Goal: Task Accomplishment & Management: Complete application form

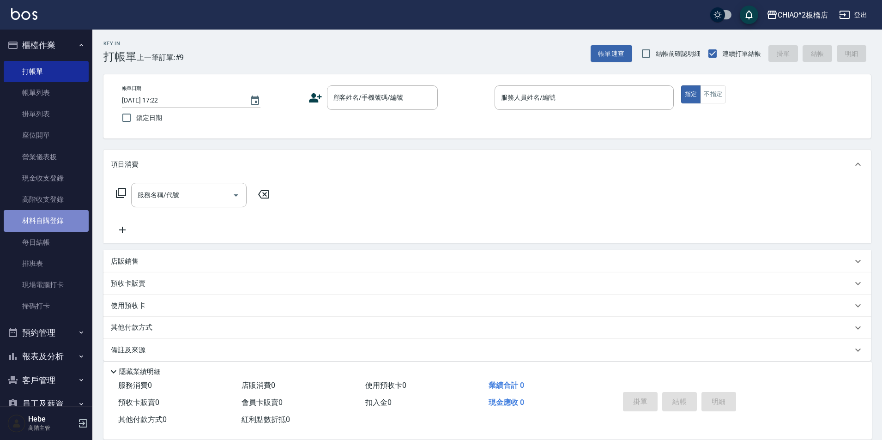
click at [48, 220] on link "材料自購登錄" at bounding box center [46, 220] width 85 height 21
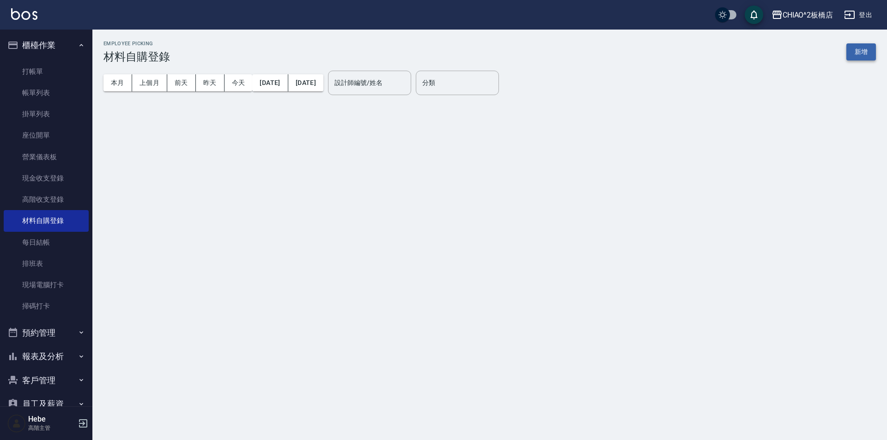
click at [858, 51] on button "新增" at bounding box center [861, 51] width 30 height 17
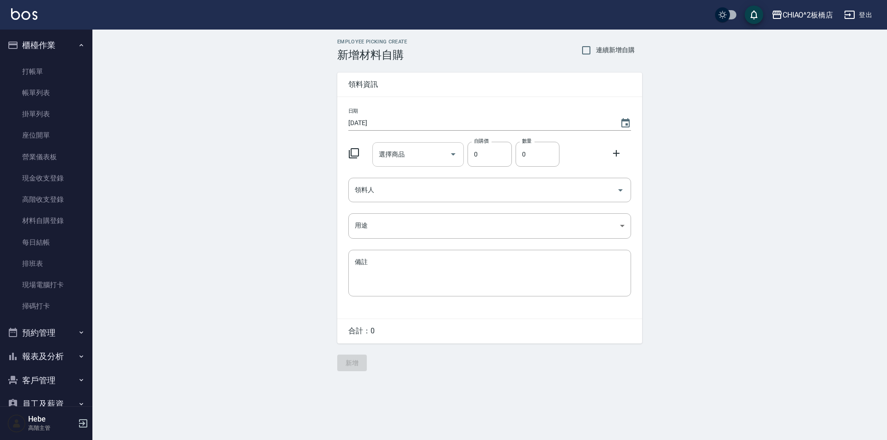
click at [401, 149] on input "選擇商品" at bounding box center [411, 154] width 70 height 16
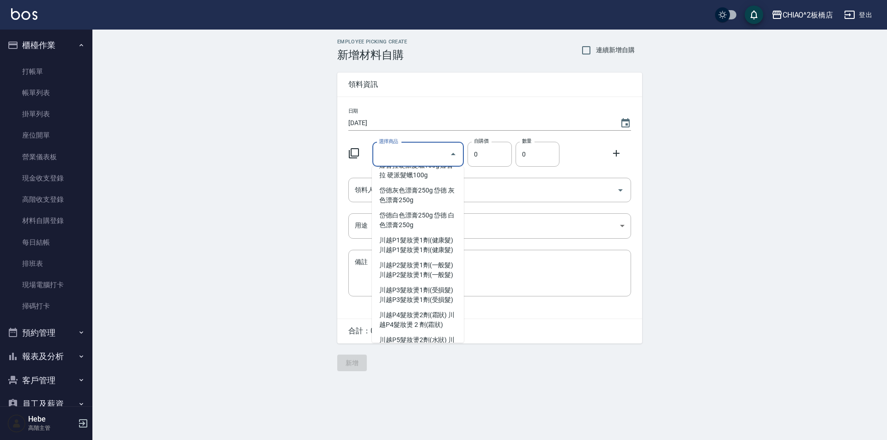
scroll to position [4387, 0]
click at [357, 149] on icon at bounding box center [354, 153] width 10 height 10
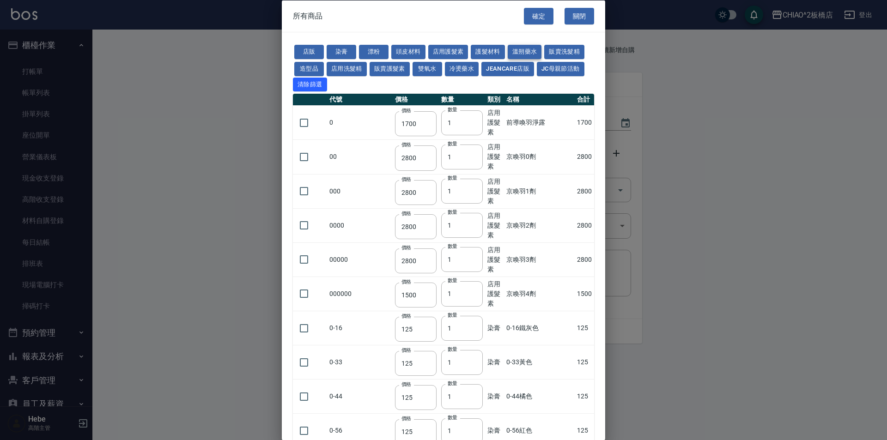
click at [529, 50] on button "溫朔藥水" at bounding box center [525, 52] width 34 height 14
type input "700"
type input "750"
type input "550"
type input "2000"
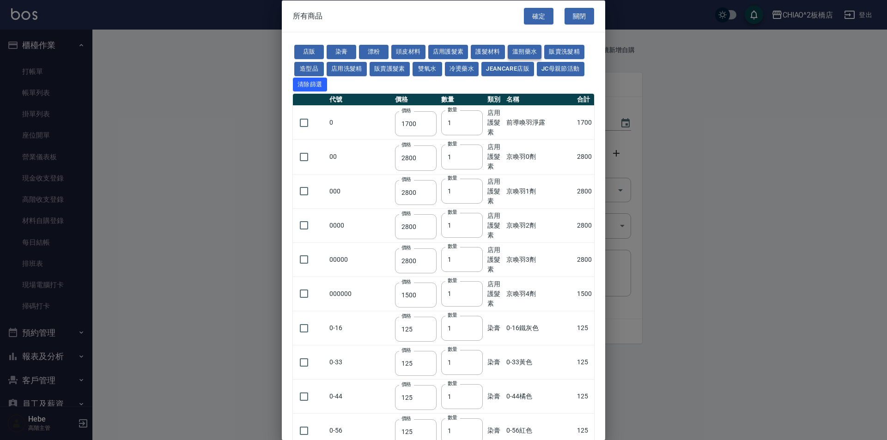
type input "3500"
type input "400"
type input "250"
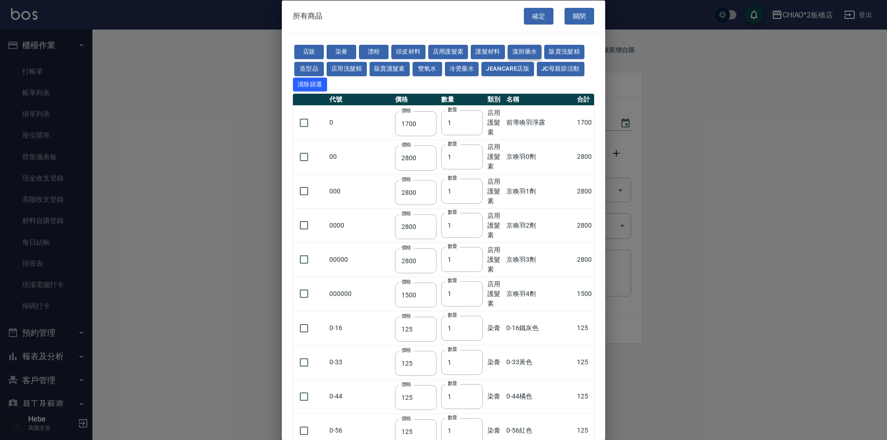
type input "250"
type input "700"
type input "900"
type input "480"
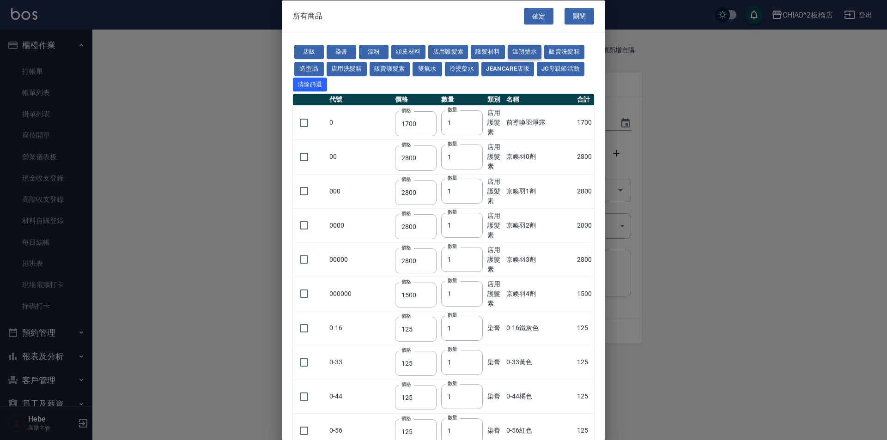
type input "480"
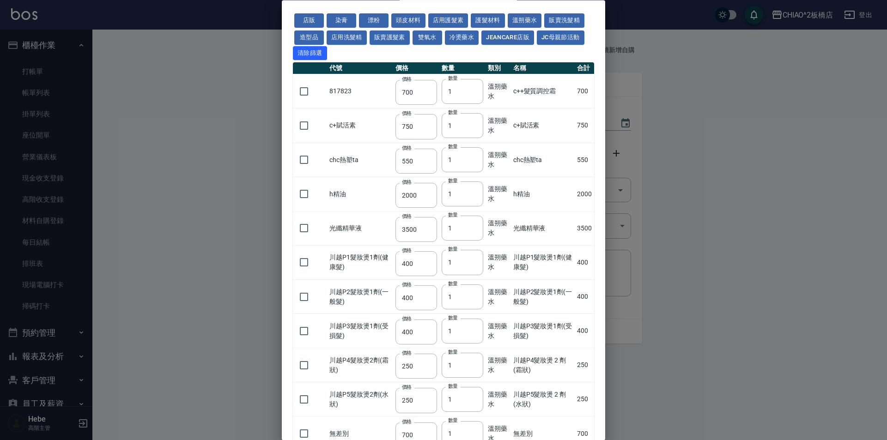
scroll to position [46, 0]
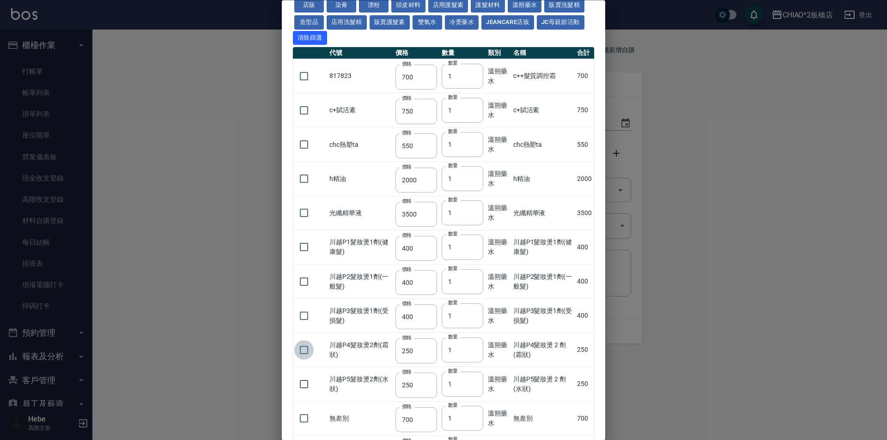
click at [299, 353] on input "checkbox" at bounding box center [303, 349] width 19 height 19
checkbox input "true"
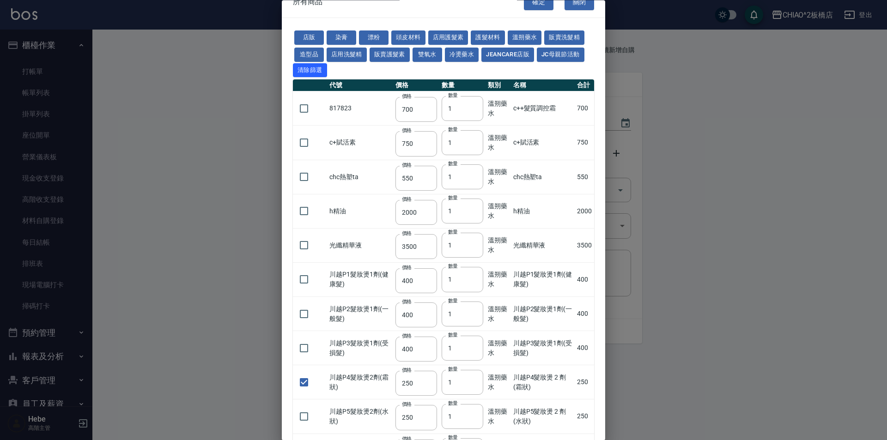
scroll to position [0, 0]
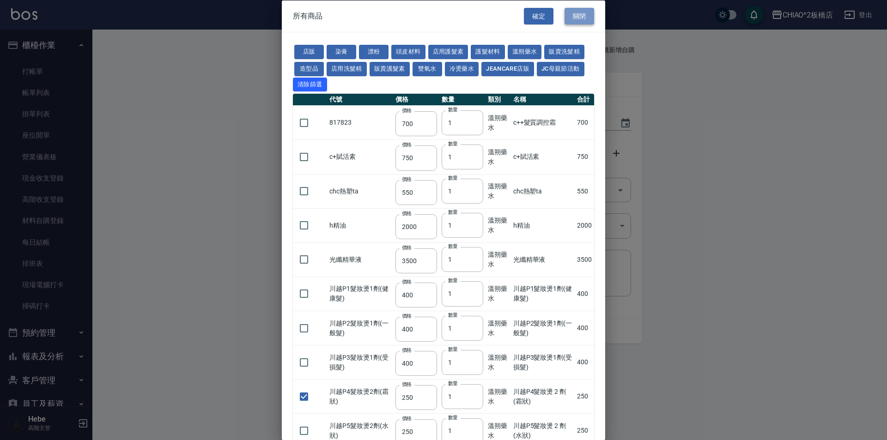
click at [574, 10] on button "關閉" at bounding box center [579, 15] width 30 height 17
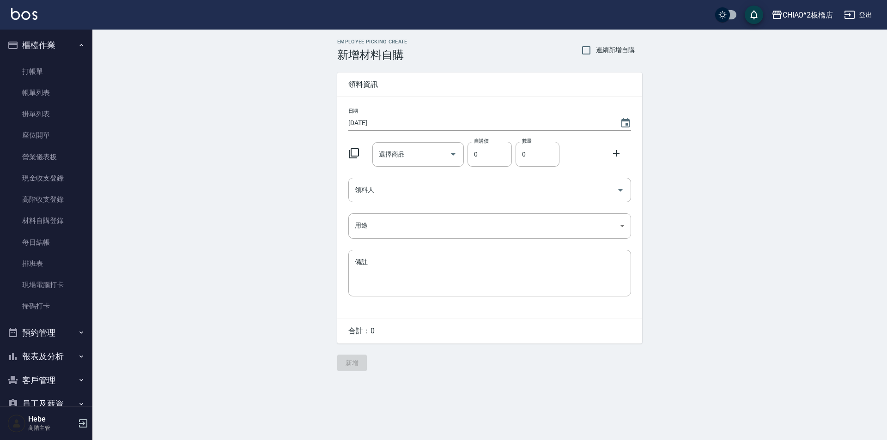
click at [350, 155] on icon at bounding box center [354, 153] width 10 height 10
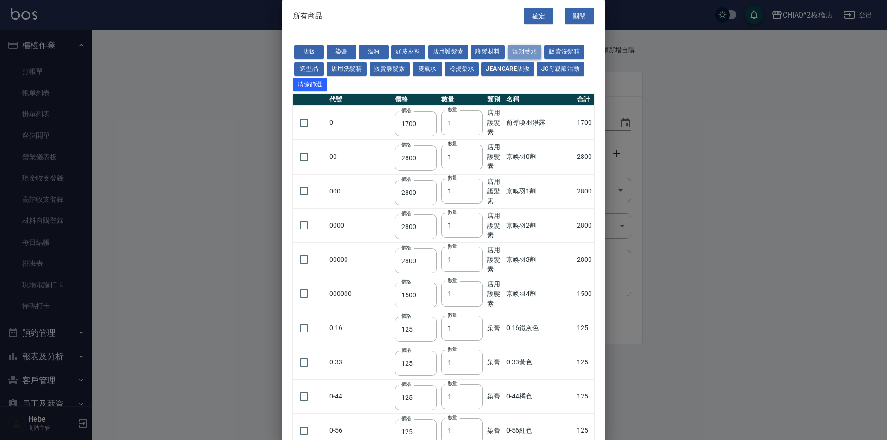
click at [519, 52] on button "溫朔藥水" at bounding box center [525, 52] width 34 height 14
type input "700"
type input "750"
type input "550"
type input "2000"
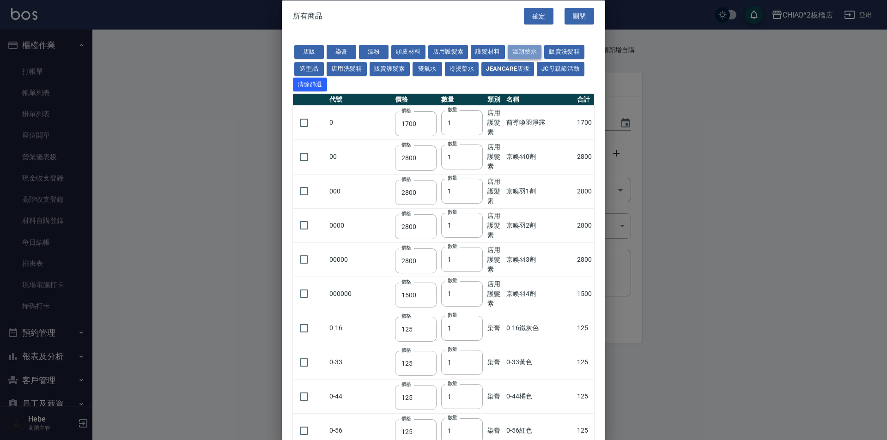
type input "3500"
type input "400"
type input "250"
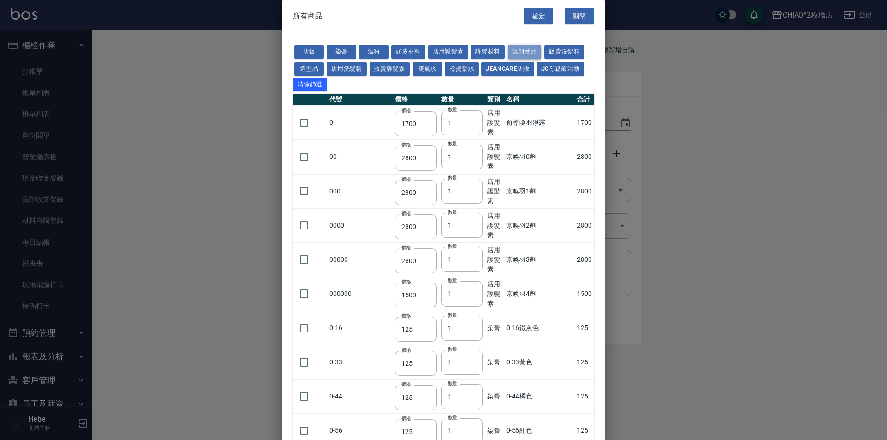
type input "250"
type input "700"
type input "900"
type input "480"
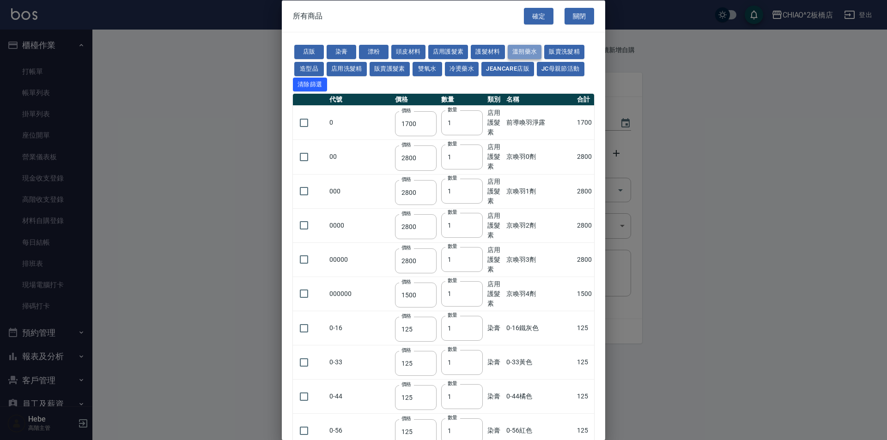
type input "480"
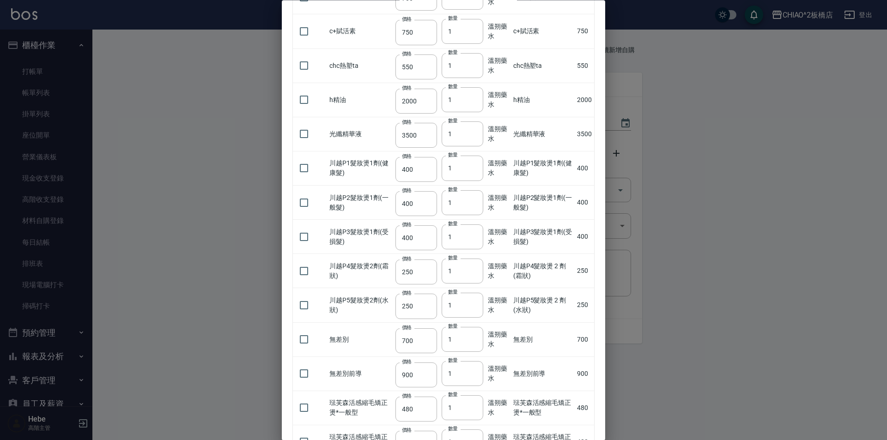
scroll to position [139, 0]
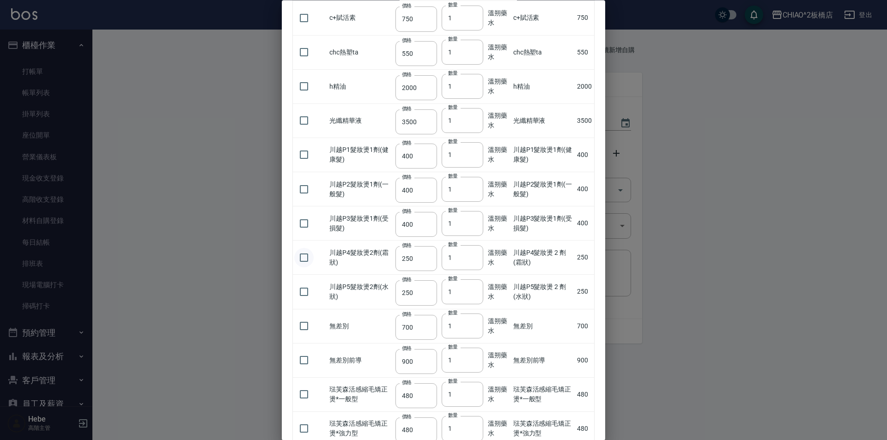
click at [301, 254] on input "checkbox" at bounding box center [303, 257] width 19 height 19
checkbox input "true"
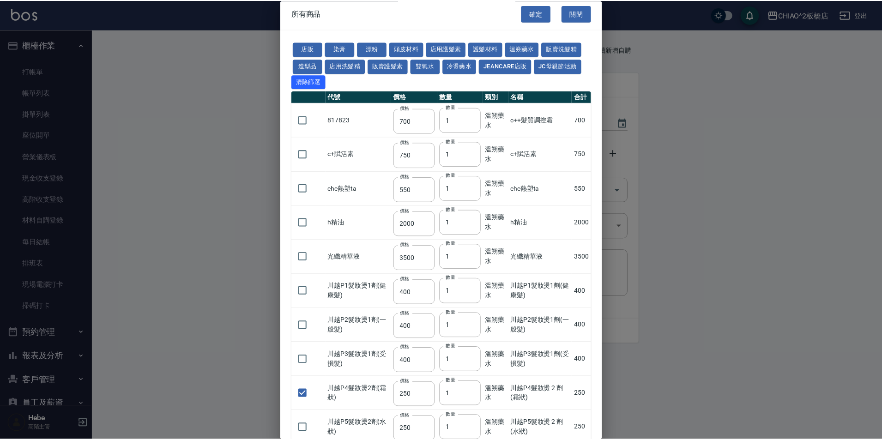
scroll to position [0, 0]
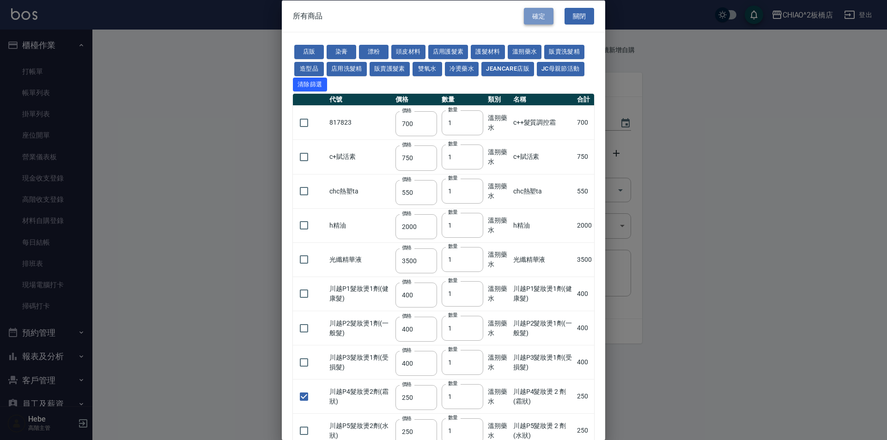
click at [528, 12] on button "確定" at bounding box center [539, 15] width 30 height 17
type input "川越P4髮妝燙 2 劑(霜狀)"
type input "250"
type input "1"
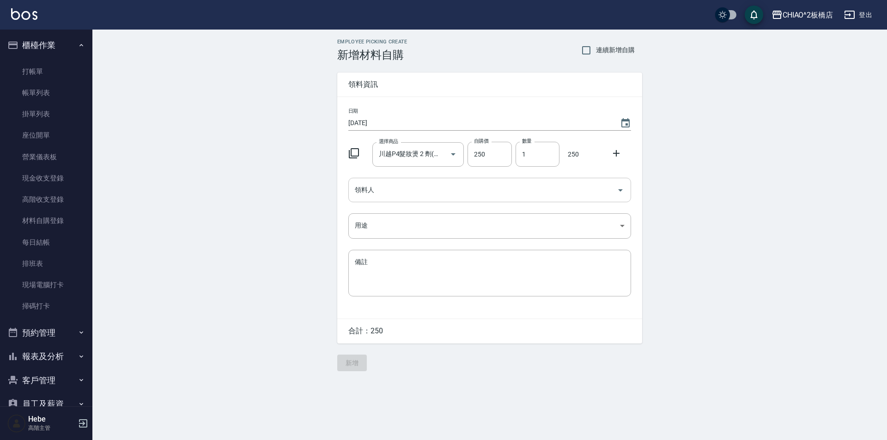
click at [381, 190] on input "領料人" at bounding box center [482, 190] width 260 height 16
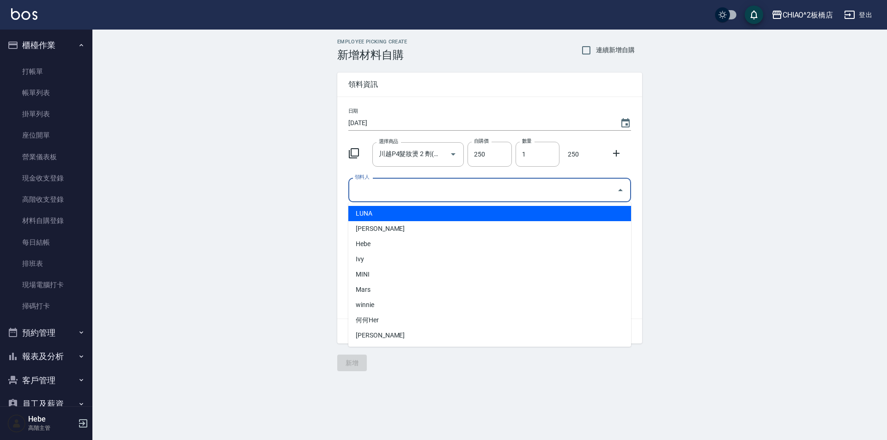
click at [387, 216] on li "LUNA" at bounding box center [489, 213] width 283 height 15
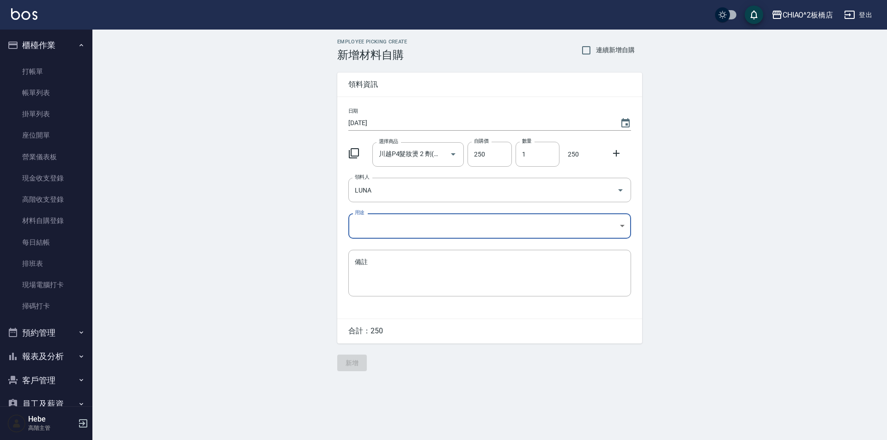
type input "LUNA"
click at [369, 231] on body "CHIAO^2板橋店 登出 櫃檯作業 打帳單 帳單列表 掛單列表 座位開單 營業儀表板 現金收支登錄 高階收支登錄 材料自購登錄 每日結帳 排班表 現場電腦打…" at bounding box center [443, 220] width 887 height 440
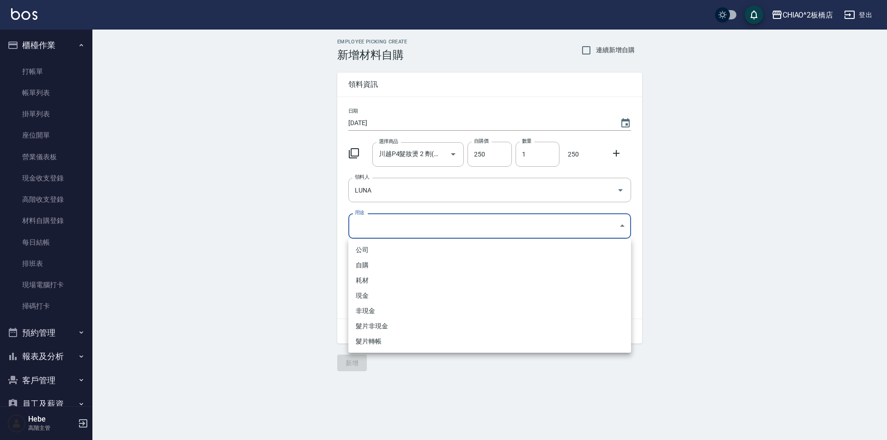
click at [366, 267] on li "自購" at bounding box center [489, 265] width 283 height 15
type input "自購"
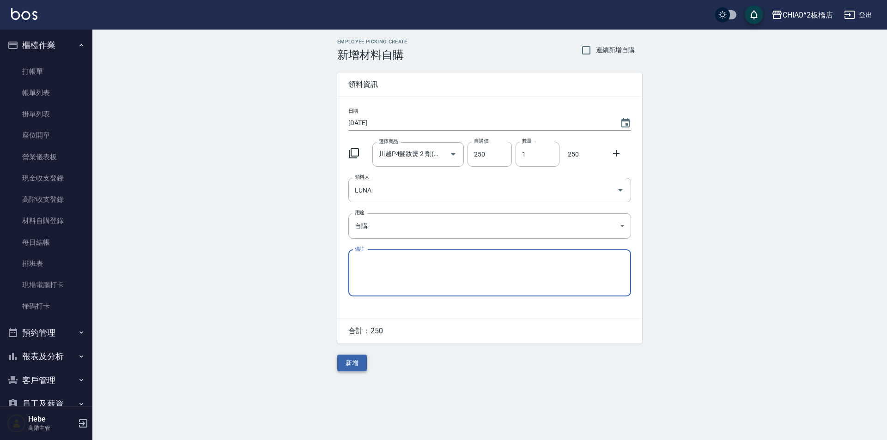
click at [353, 368] on button "新增" at bounding box center [352, 363] width 30 height 17
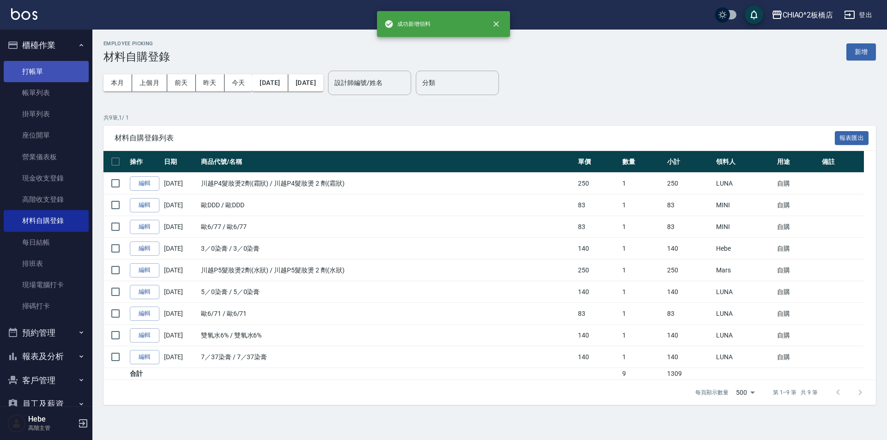
click at [41, 70] on link "打帳單" at bounding box center [46, 71] width 85 height 21
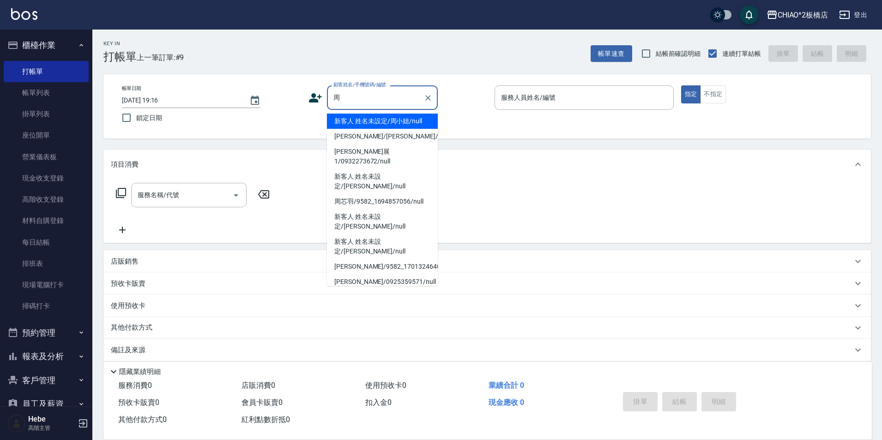
click at [363, 121] on li "新客人 姓名未設定/周小姐/null" at bounding box center [382, 121] width 111 height 15
type input "新客人 姓名未設定/周小姐/null"
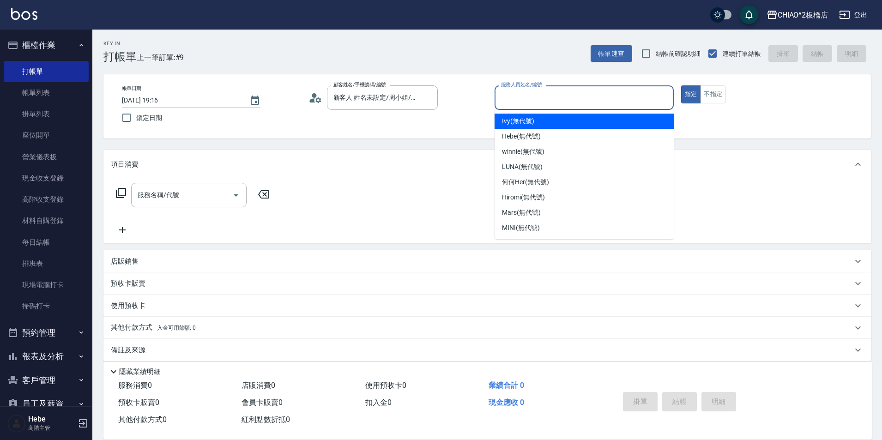
click at [514, 96] on input "服務人員姓名/編號" at bounding box center [584, 98] width 171 height 16
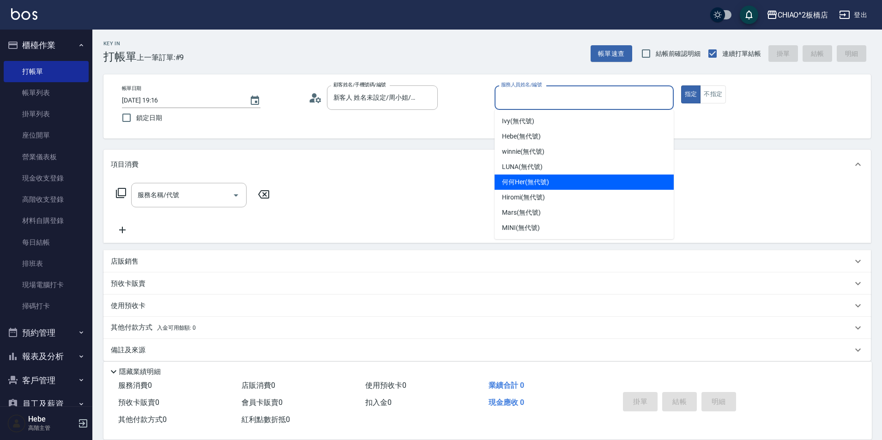
click at [515, 176] on div "何何Her (無代號)" at bounding box center [584, 182] width 179 height 15
type input "何何Her (無代號)"
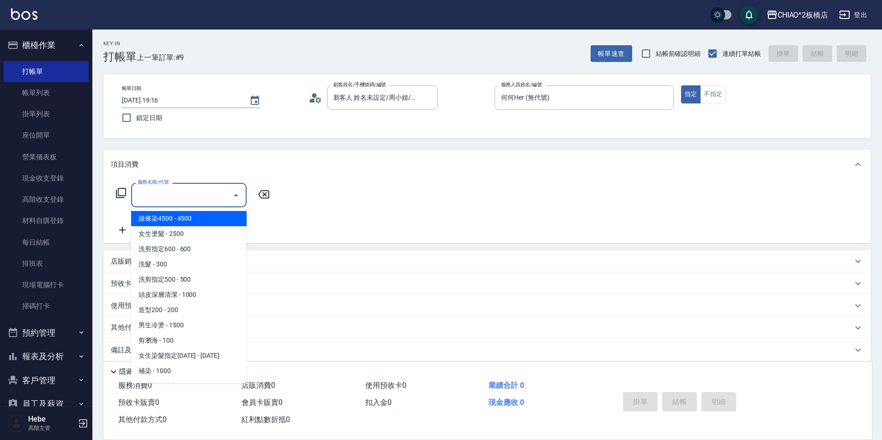
click at [225, 197] on input "服務名稱/代號" at bounding box center [181, 195] width 93 height 16
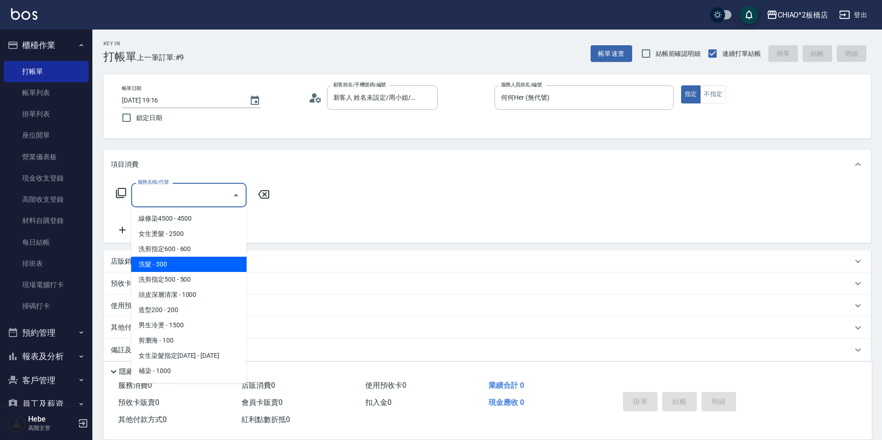
click at [190, 261] on span "洗髮 - 300" at bounding box center [188, 264] width 115 height 15
type input "洗髮(96679)"
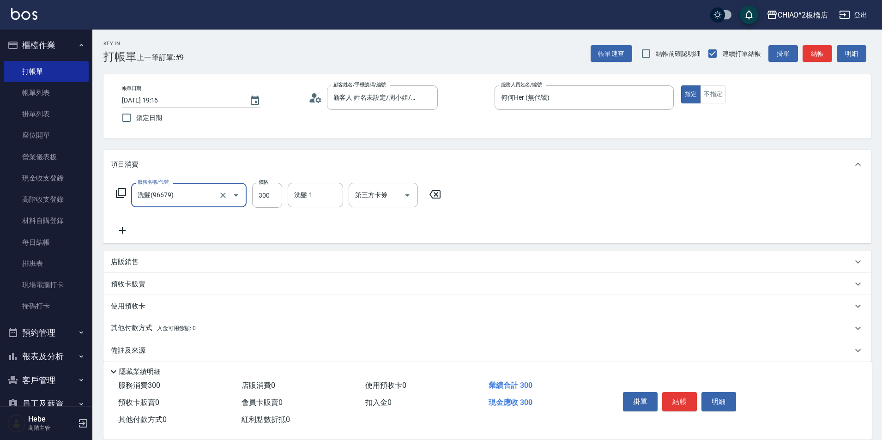
click at [120, 235] on icon at bounding box center [122, 230] width 23 height 11
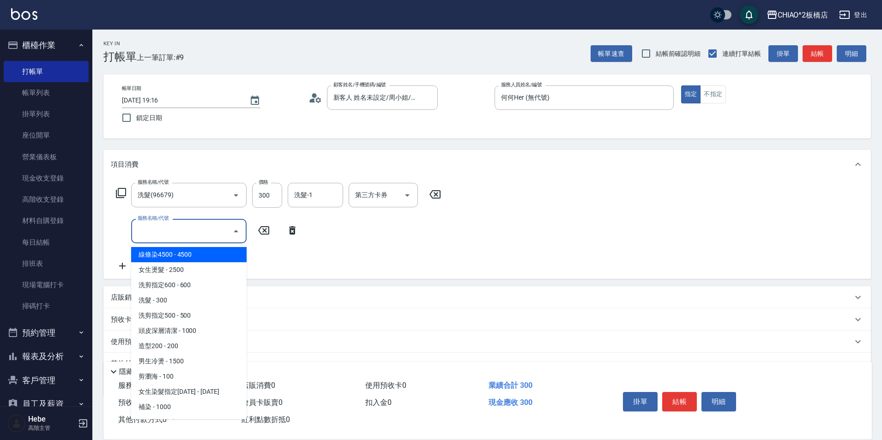
click at [141, 231] on input "服務名稱/代號" at bounding box center [181, 231] width 93 height 16
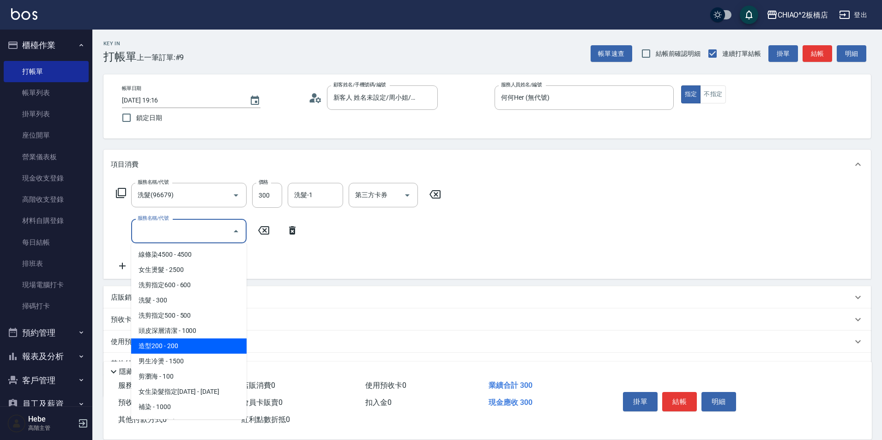
click at [180, 342] on span "造型200 - 200" at bounding box center [188, 346] width 115 height 15
type input "造型200(96686)"
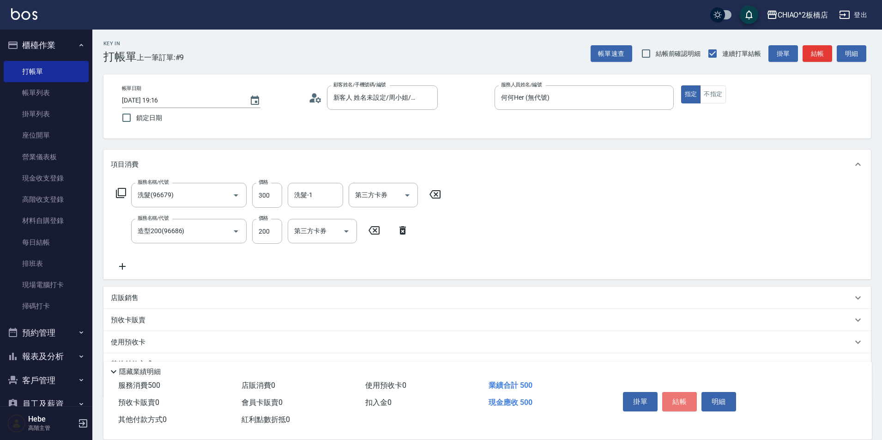
drag, startPoint x: 674, startPoint y: 397, endPoint x: 676, endPoint y: 389, distance: 8.1
click at [676, 392] on button "結帳" at bounding box center [679, 401] width 35 height 19
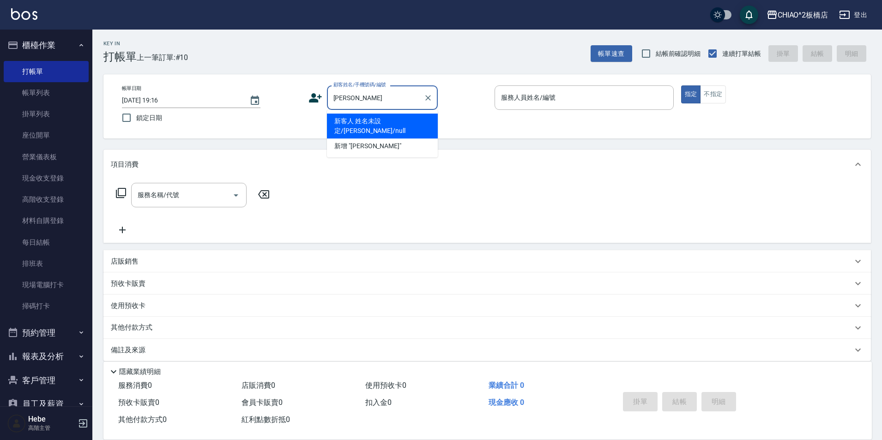
click at [378, 127] on li "新客人 姓名未設定/[PERSON_NAME]/null" at bounding box center [382, 126] width 111 height 25
type input "新客人 姓名未設定/[PERSON_NAME]/null"
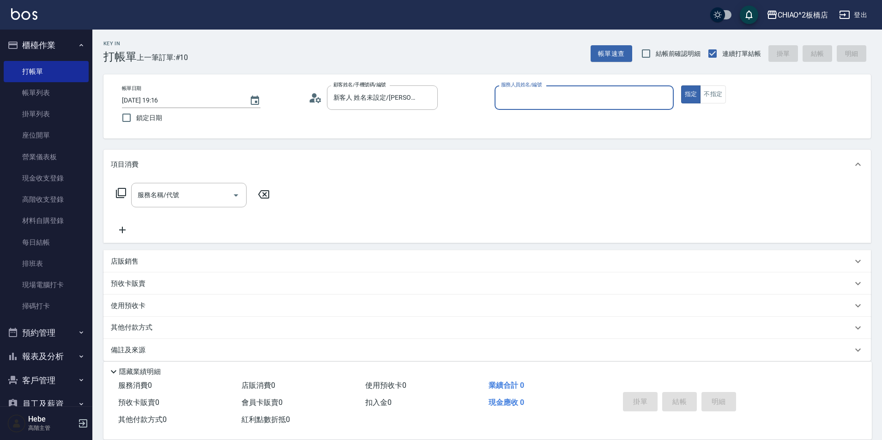
click at [530, 104] on input "服務人員姓名/編號" at bounding box center [584, 98] width 171 height 16
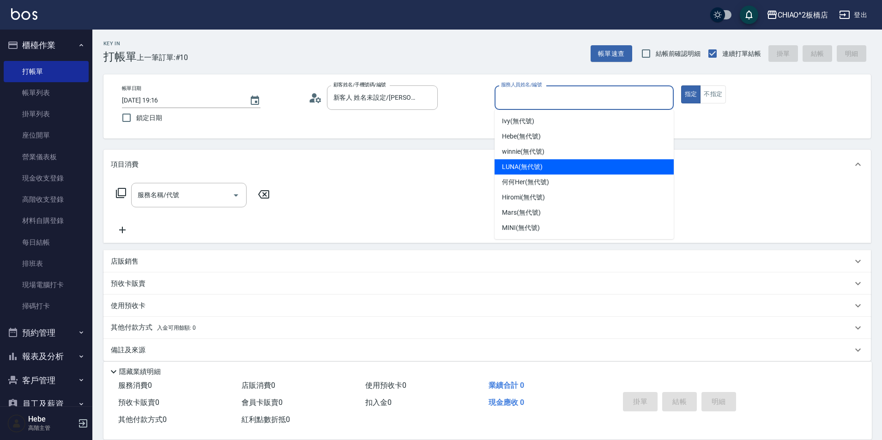
drag, startPoint x: 517, startPoint y: 170, endPoint x: 195, endPoint y: 218, distance: 325.4
click at [516, 170] on span "LUNA (無代號)" at bounding box center [522, 167] width 41 height 10
type input "LUNA(無代號)"
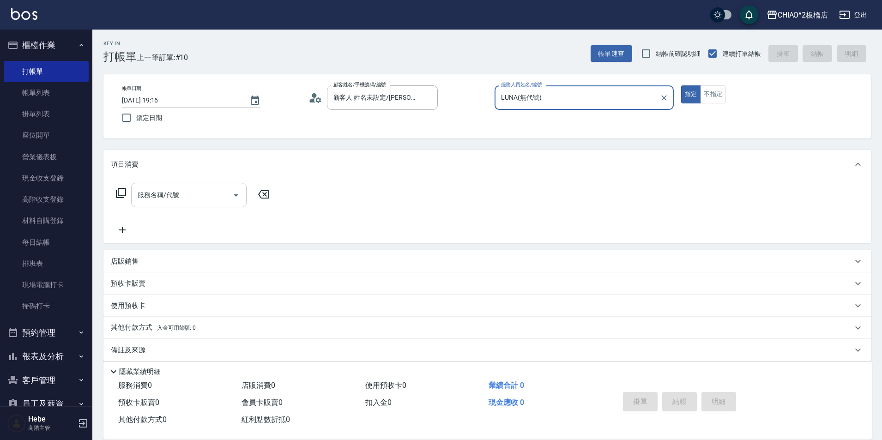
click at [190, 200] on input "服務名稱/代號" at bounding box center [181, 195] width 93 height 16
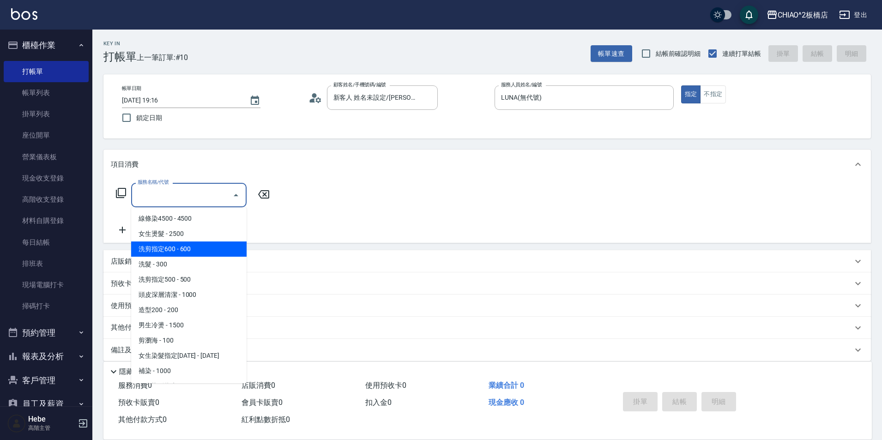
click at [197, 254] on span "洗剪指定600 - 600" at bounding box center [188, 249] width 115 height 15
type input "洗剪指定600(96678)"
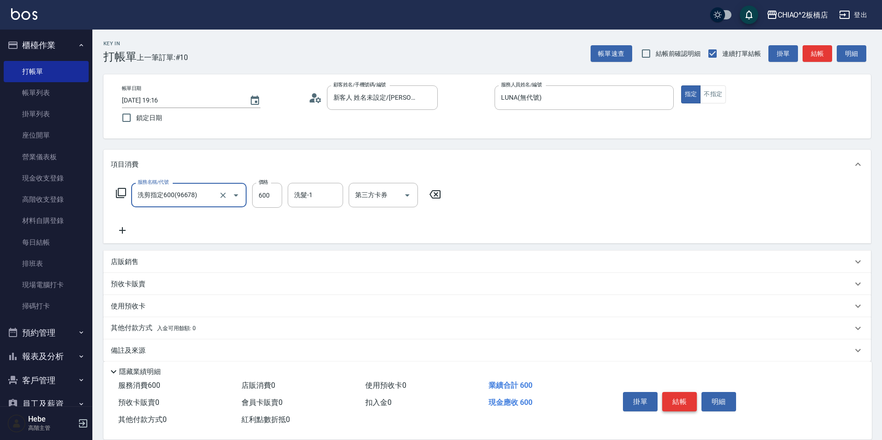
click at [668, 393] on button "結帳" at bounding box center [679, 401] width 35 height 19
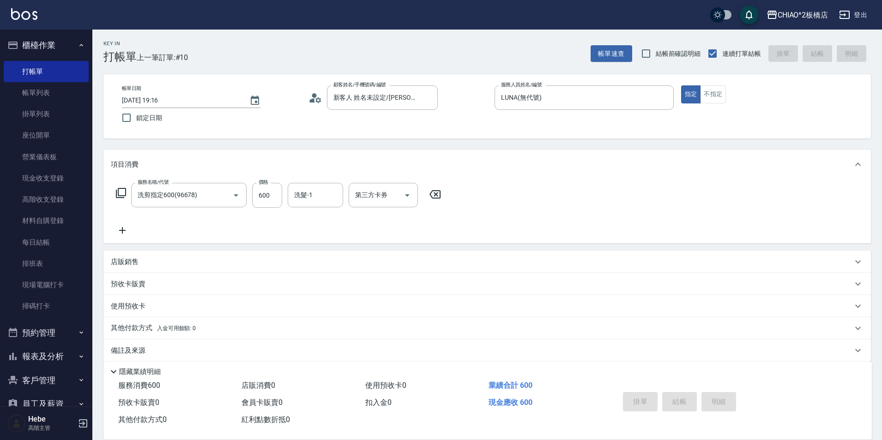
type input "[DATE] 19:17"
